Goal: Task Accomplishment & Management: Manage account settings

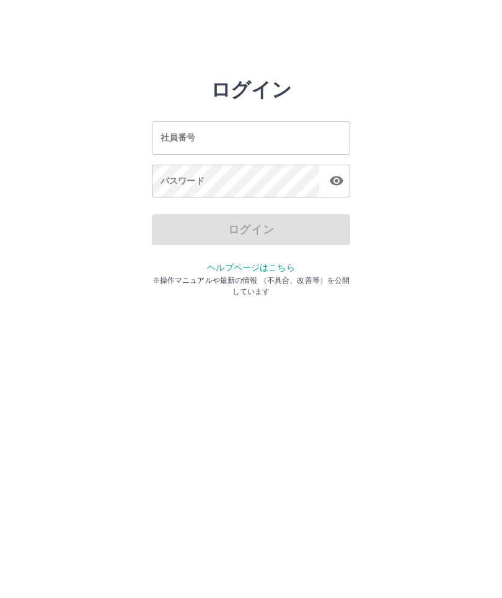
click at [253, 146] on input "社員番号" at bounding box center [251, 137] width 198 height 33
type input "*******"
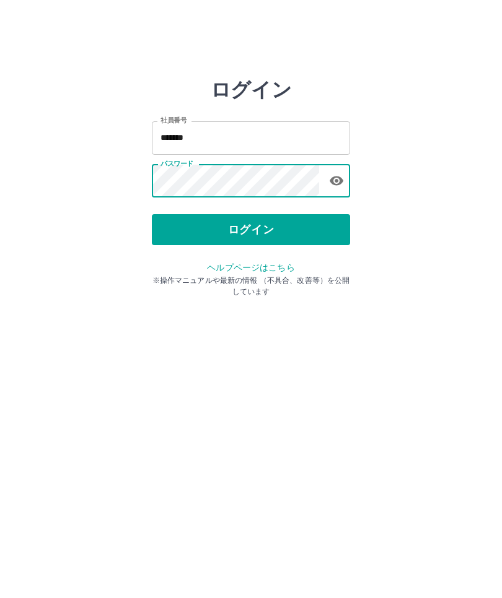
click at [286, 242] on button "ログイン" at bounding box center [251, 229] width 198 height 31
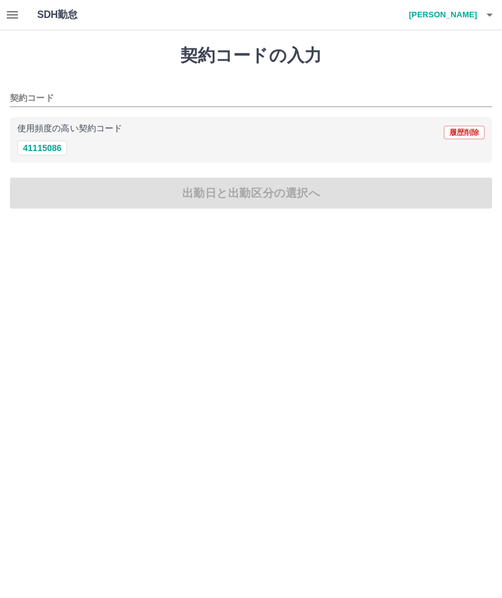
click at [8, 17] on icon "button" at bounding box center [12, 14] width 15 height 15
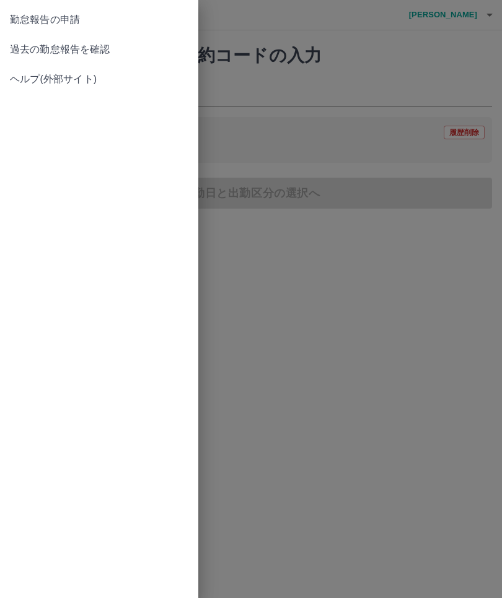
click at [43, 53] on span "過去の勤怠報告を確認" at bounding box center [99, 49] width 178 height 15
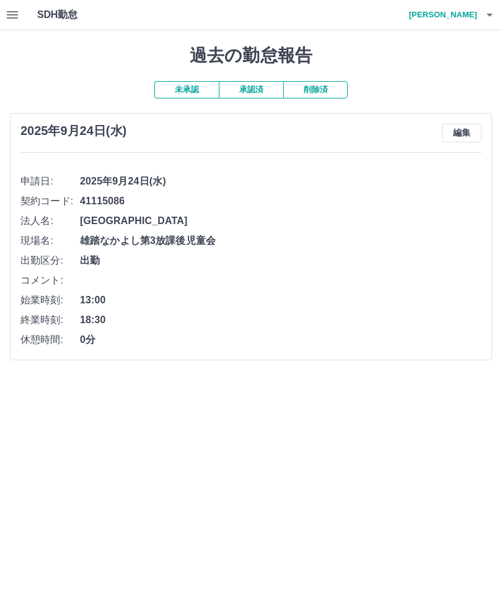
click at [470, 129] on button "編集" at bounding box center [462, 133] width 40 height 19
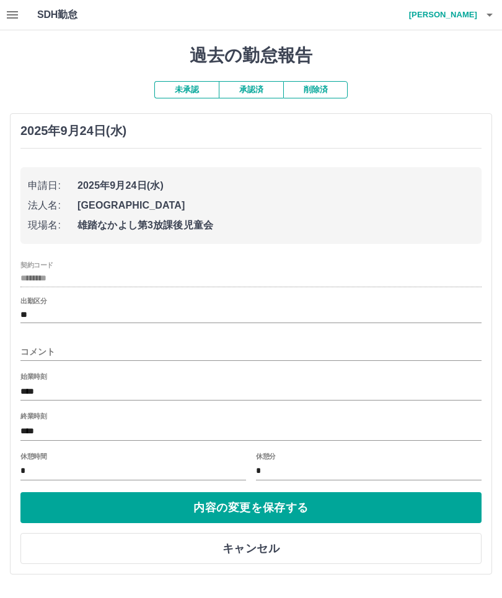
click at [182, 423] on input "****" at bounding box center [250, 432] width 461 height 18
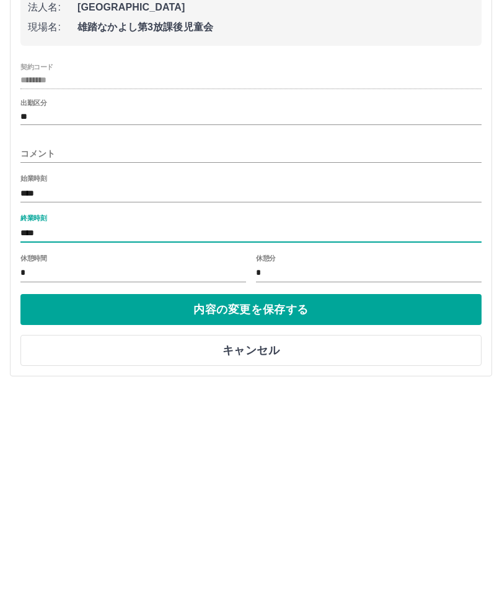
scroll to position [1, 0]
click at [196, 423] on input "****" at bounding box center [250, 432] width 461 height 18
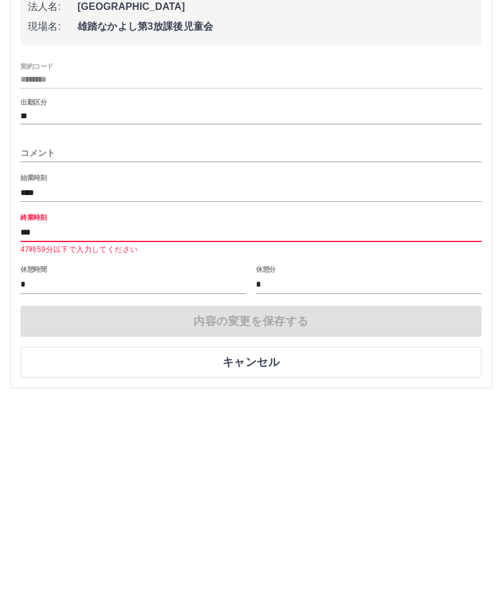
scroll to position [0, 0]
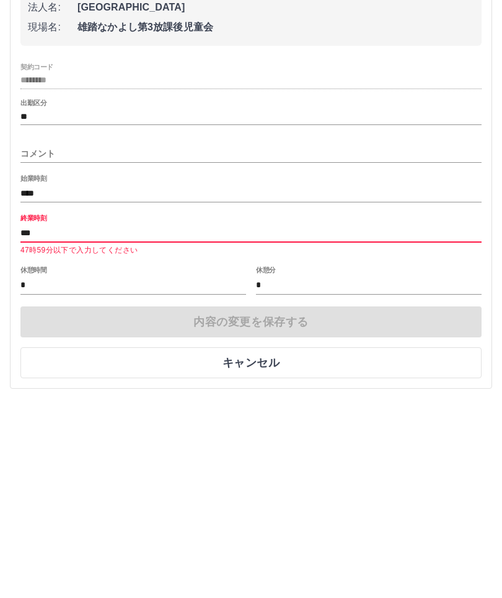
type input "****"
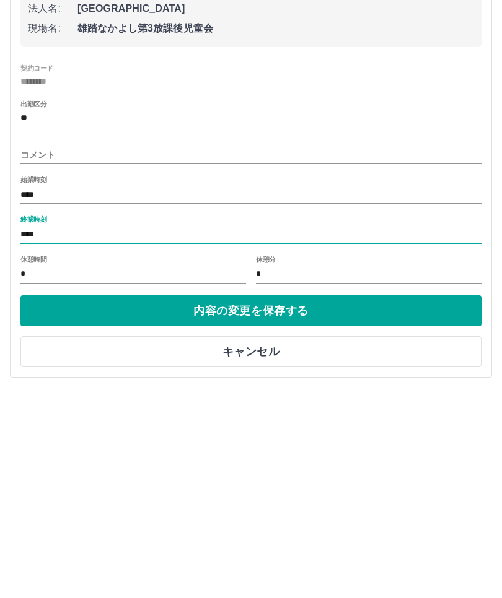
click at [273, 493] on button "内容の変更を保存する" at bounding box center [250, 508] width 461 height 31
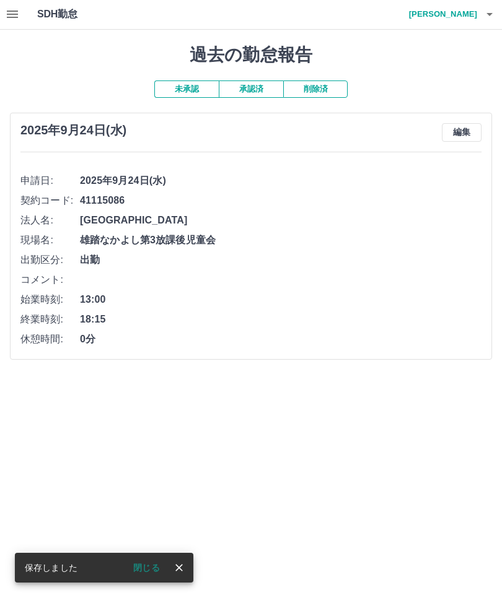
click at [153, 571] on button "閉じる" at bounding box center [146, 568] width 46 height 19
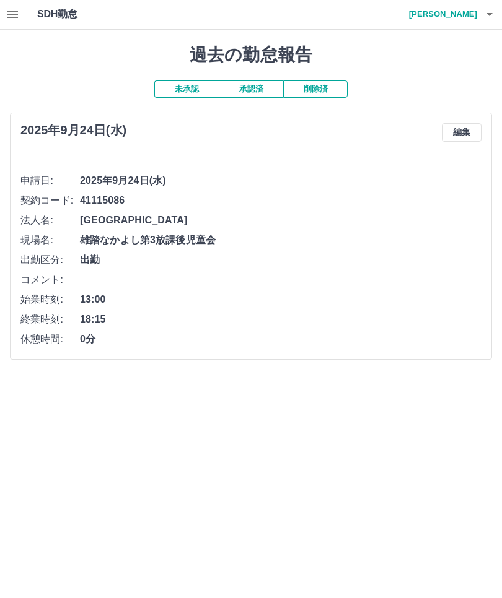
click at [495, 11] on icon "button" at bounding box center [489, 14] width 15 height 15
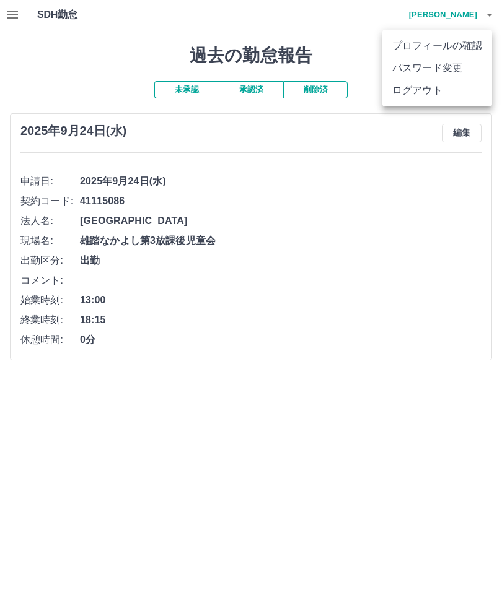
click at [450, 93] on li "ログアウト" at bounding box center [437, 90] width 110 height 22
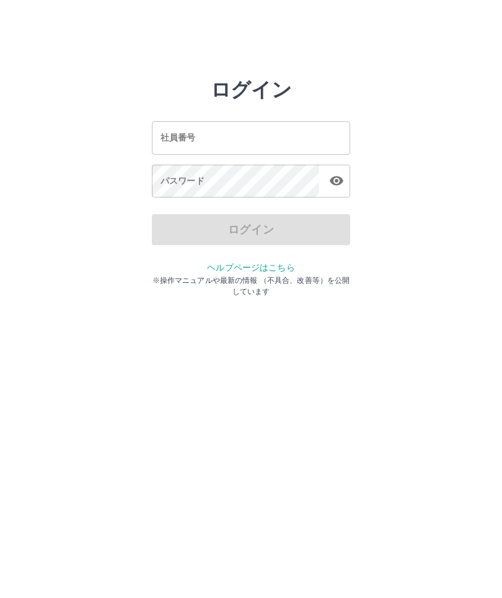
click at [273, 141] on input "社員番号" at bounding box center [251, 137] width 198 height 33
type input "*******"
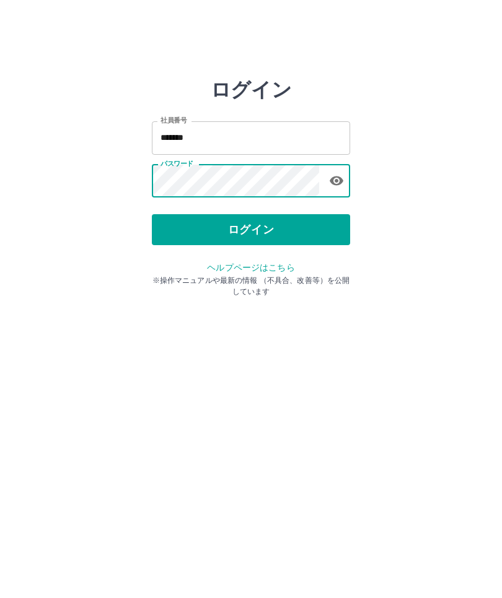
click at [260, 240] on button "ログイン" at bounding box center [251, 229] width 198 height 31
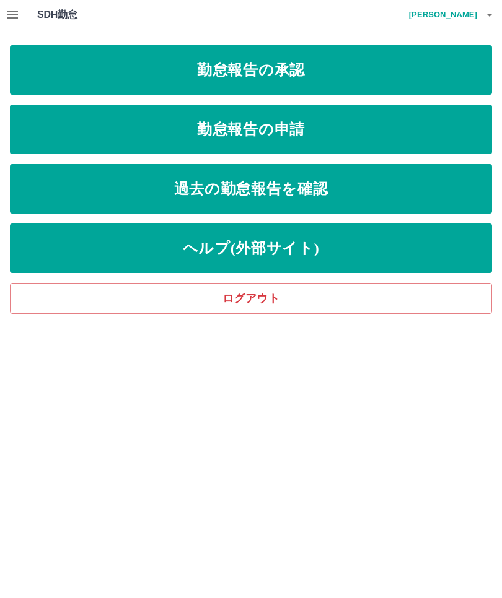
click at [356, 67] on link "勤怠報告の承認" at bounding box center [251, 70] width 482 height 50
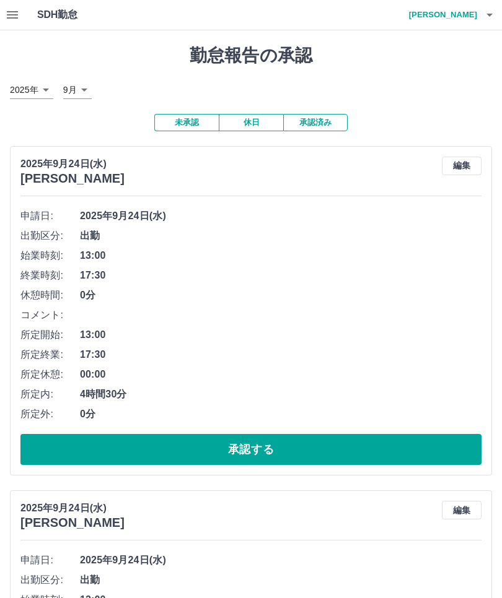
click at [12, 17] on icon "button" at bounding box center [12, 14] width 15 height 15
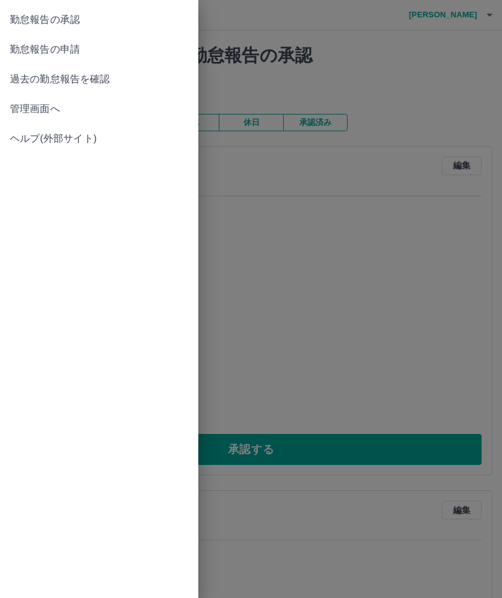
click at [50, 113] on span "管理画面へ" at bounding box center [99, 109] width 178 height 15
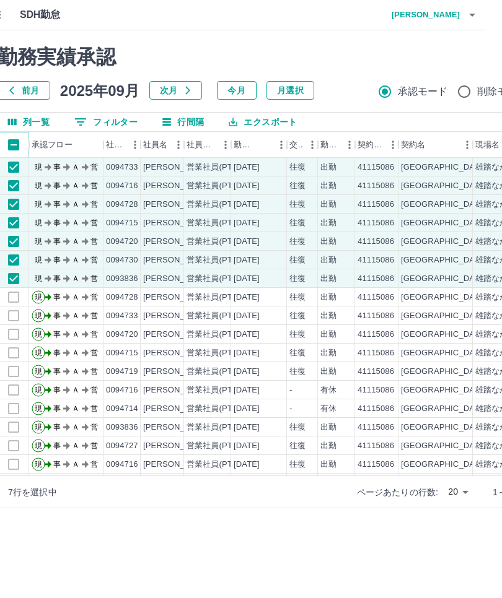
scroll to position [0, 133]
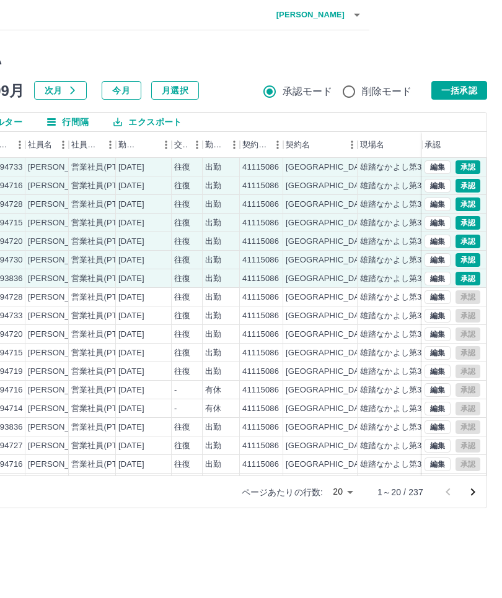
click at [476, 89] on button "一括承認" at bounding box center [459, 90] width 56 height 19
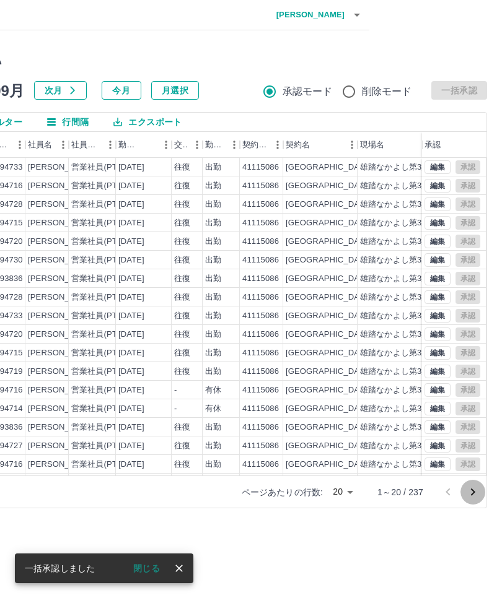
click at [471, 496] on icon "次のページへ" at bounding box center [473, 492] width 4 height 7
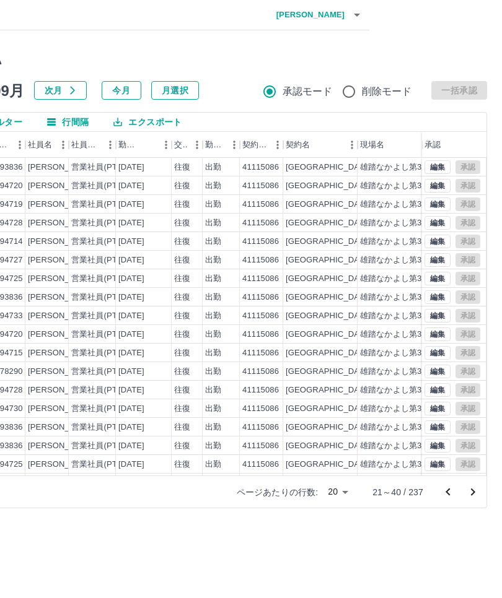
click at [473, 489] on icon "次のページへ" at bounding box center [472, 492] width 15 height 15
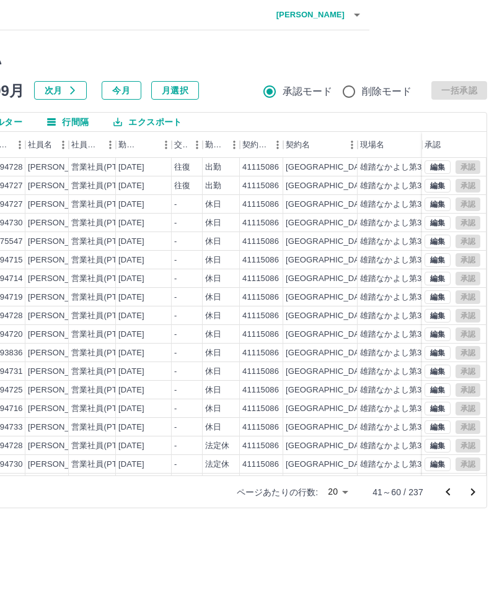
click at [473, 492] on icon "次のページへ" at bounding box center [472, 492] width 15 height 15
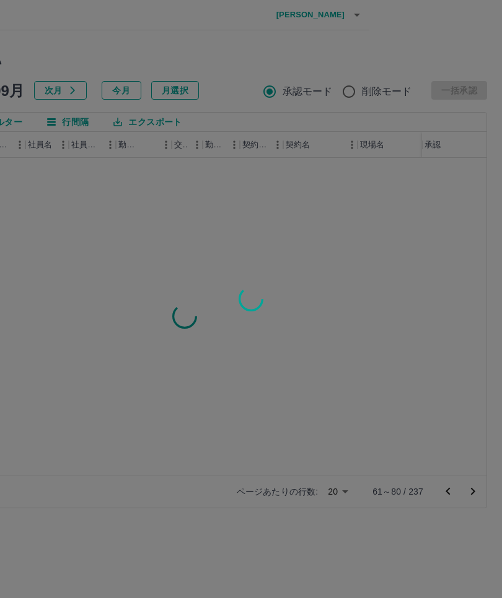
click at [470, 490] on div at bounding box center [251, 299] width 502 height 598
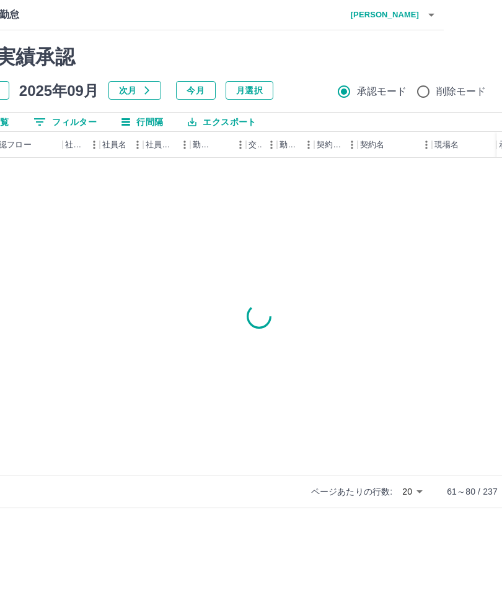
scroll to position [0, 0]
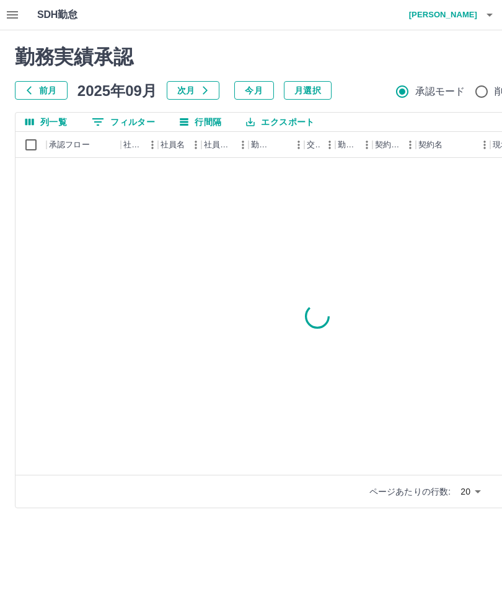
click at [318, 40] on div "勤務実績承認 前月 2025年09月 次月 今月 月選択 承認モード 削除モード 一括承認 列一覧 0 フィルター 行間隔 エクスポート 承認フロー 社員番号…" at bounding box center [317, 276] width 634 height 493
click at [483, 15] on icon "button" at bounding box center [489, 14] width 15 height 15
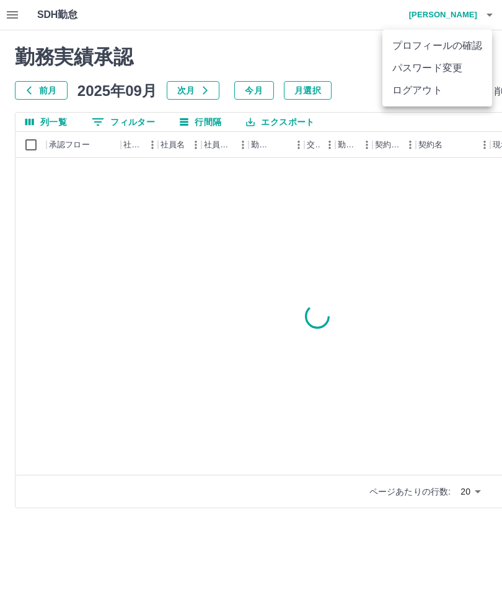
click at [416, 92] on li "ログアウト" at bounding box center [437, 90] width 110 height 22
